Goal: Check status: Check status

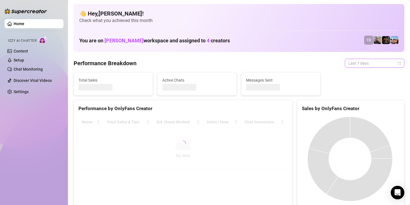
click at [361, 63] on span "Last 7 days" at bounding box center [374, 63] width 53 height 8
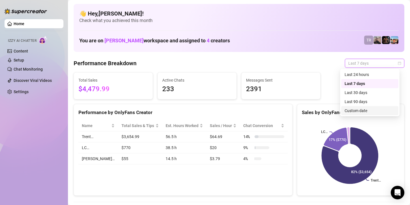
click at [349, 111] on div "Custom date" at bounding box center [369, 111] width 50 height 6
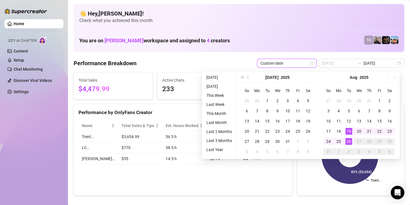
type input "[DATE]"
click at [346, 143] on div "26" at bounding box center [348, 141] width 7 height 7
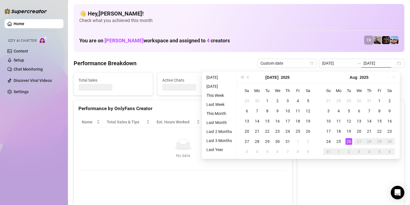
type input "[DATE]"
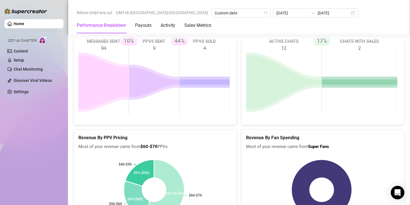
scroll to position [895, 0]
